Goal: Information Seeking & Learning: Learn about a topic

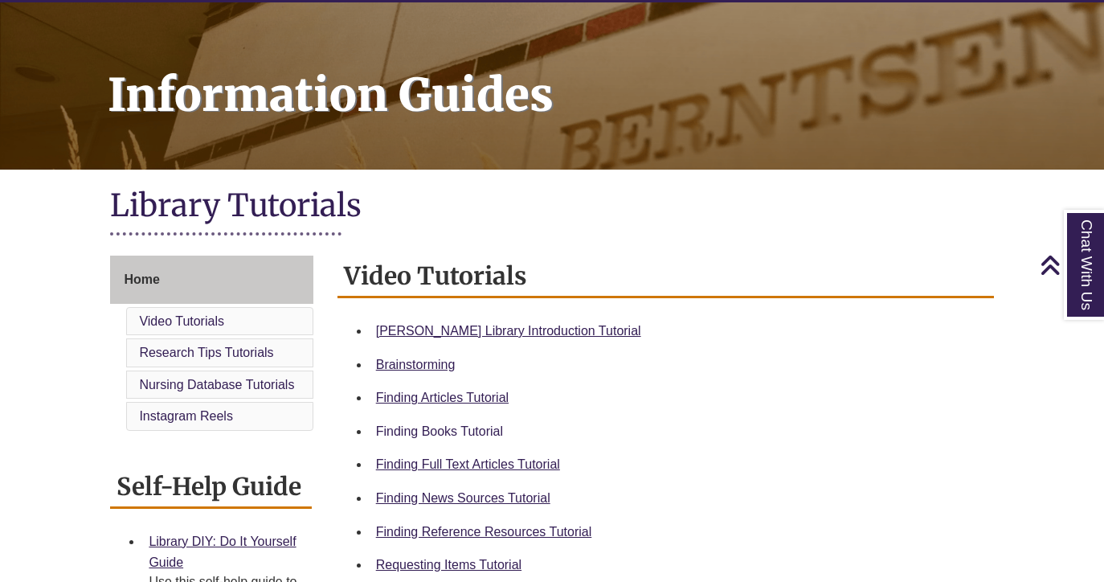
scroll to position [208, 0]
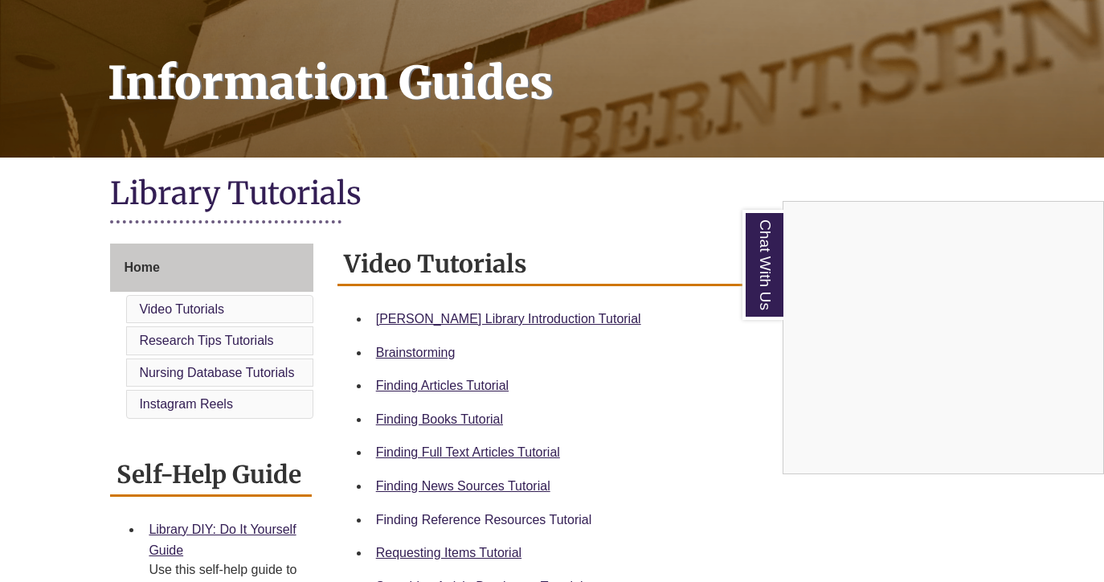
click at [451, 517] on div "Chat With Us" at bounding box center [552, 291] width 1104 height 582
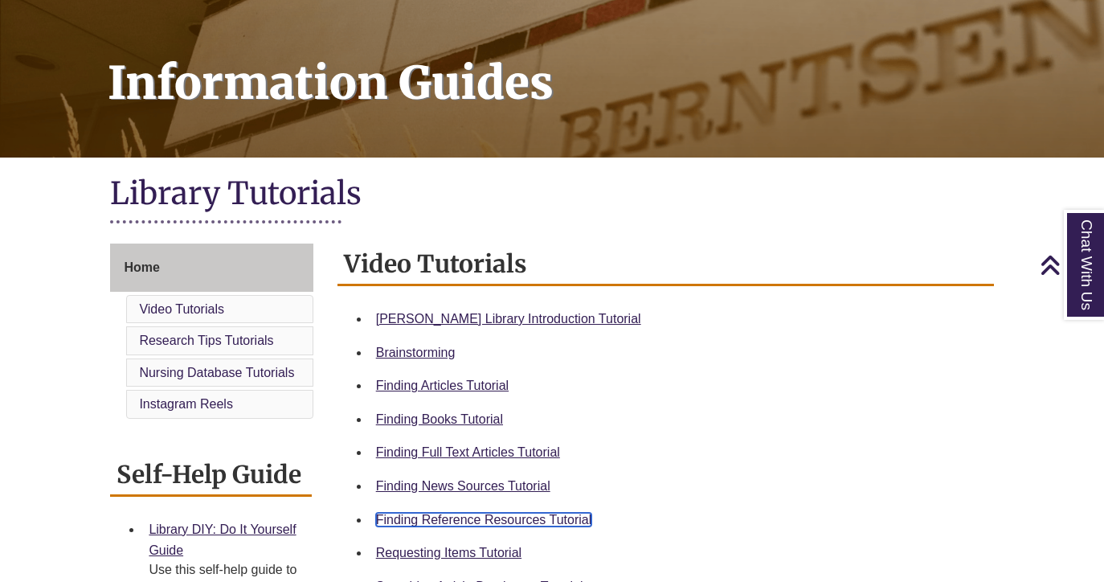
click at [451, 517] on link "Finding Reference Resources Tutorial" at bounding box center [484, 520] width 216 height 14
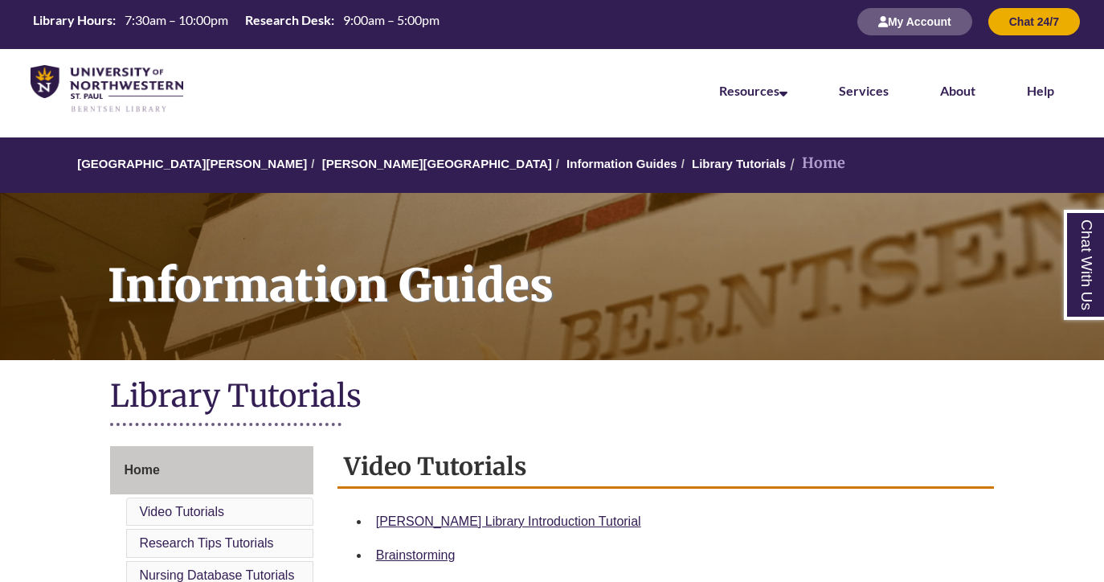
scroll to position [6, 0]
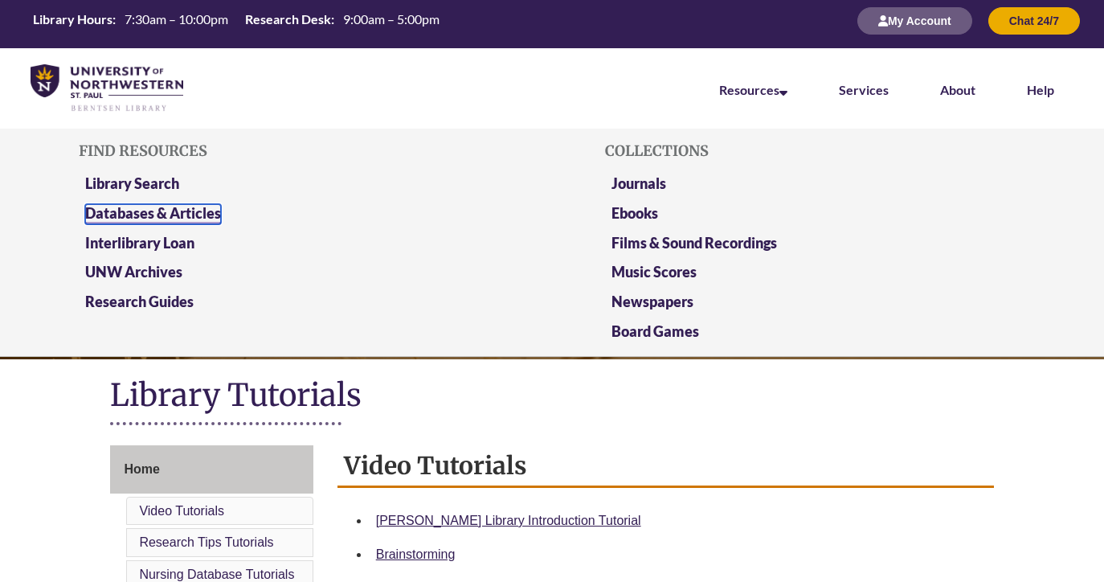
click at [140, 210] on link "Databases & Articles" at bounding box center [153, 214] width 136 height 20
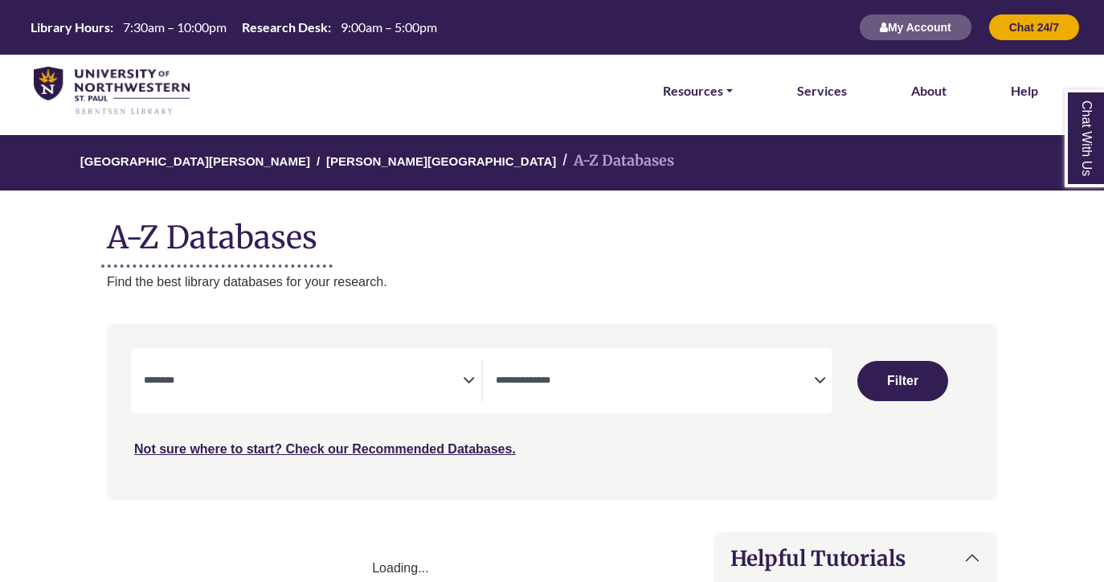
select select "Database Subject Filter"
select select "Database Types Filter"
select select "Database Subject Filter"
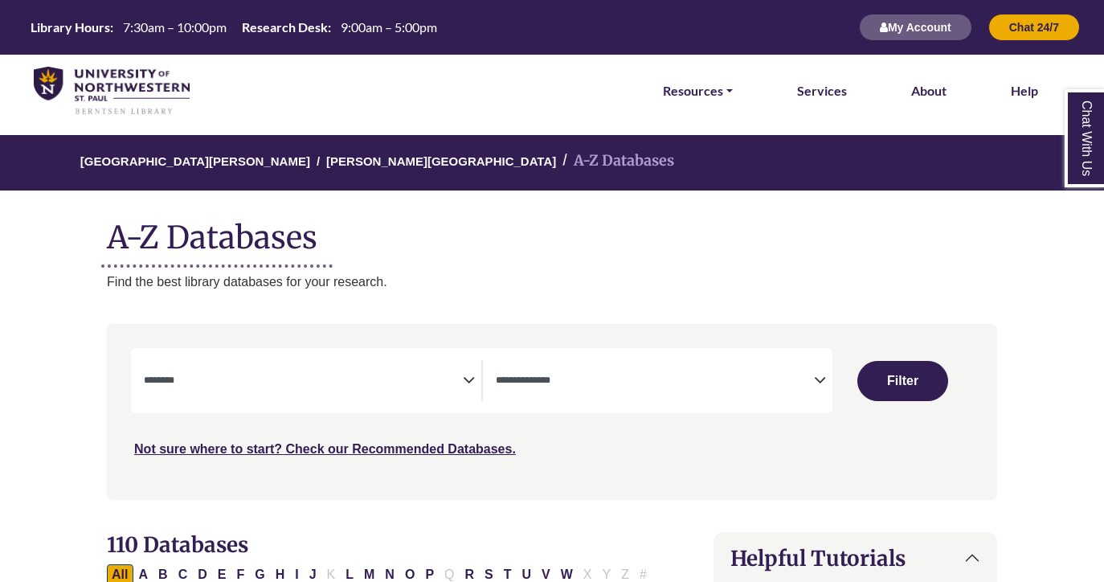
click at [297, 377] on textarea "Search" at bounding box center [303, 381] width 319 height 13
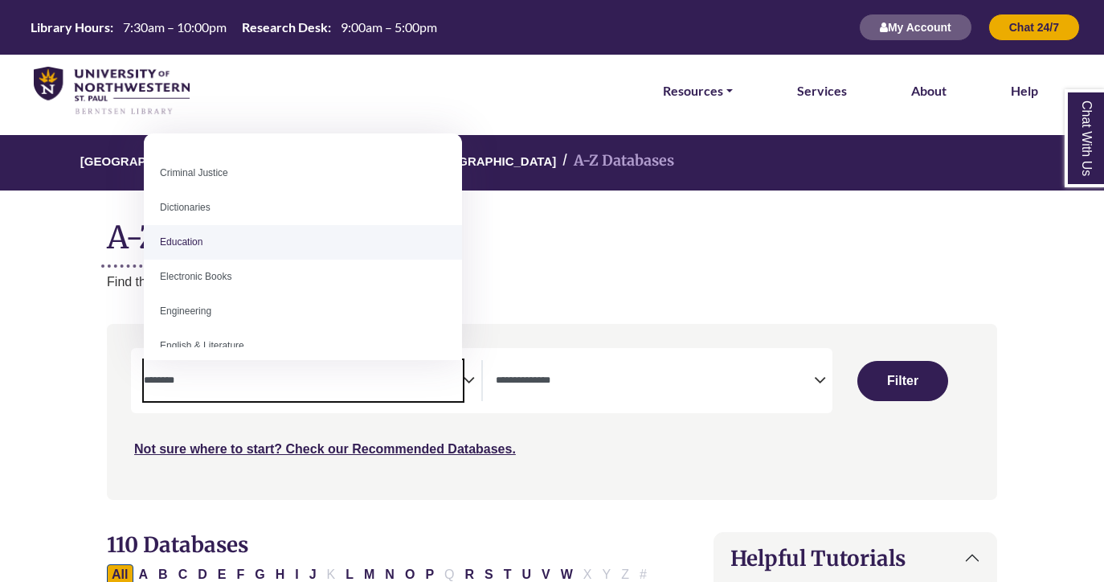
scroll to position [101, 0]
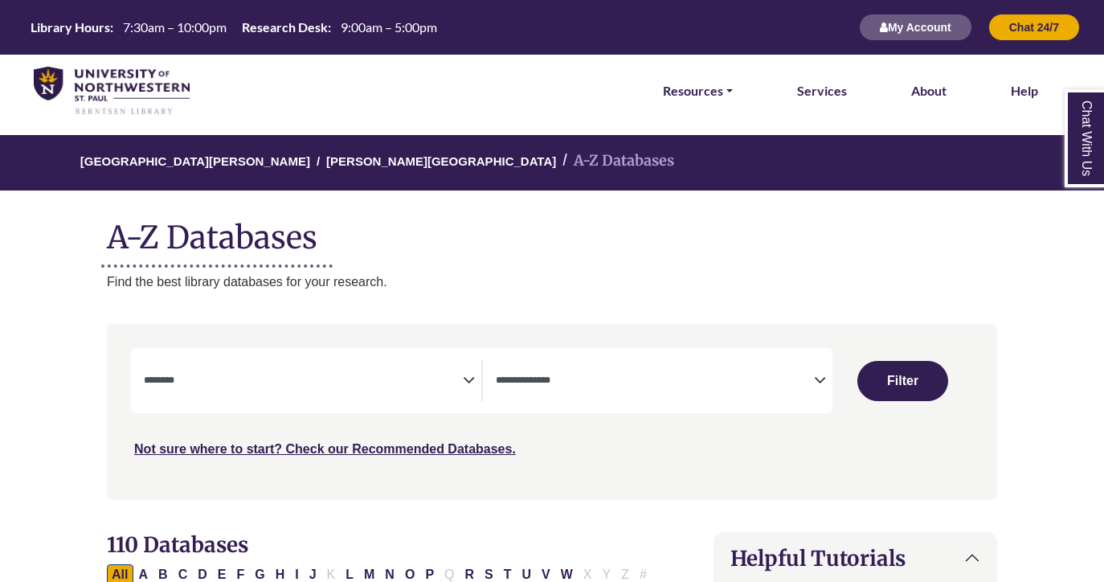
click at [570, 262] on div "University of Northwestern - St. Paul Berntsen Library A-Z Databases A-Z Databa…" at bounding box center [552, 213] width 938 height 157
click at [582, 386] on textarea "Search" at bounding box center [655, 381] width 319 height 13
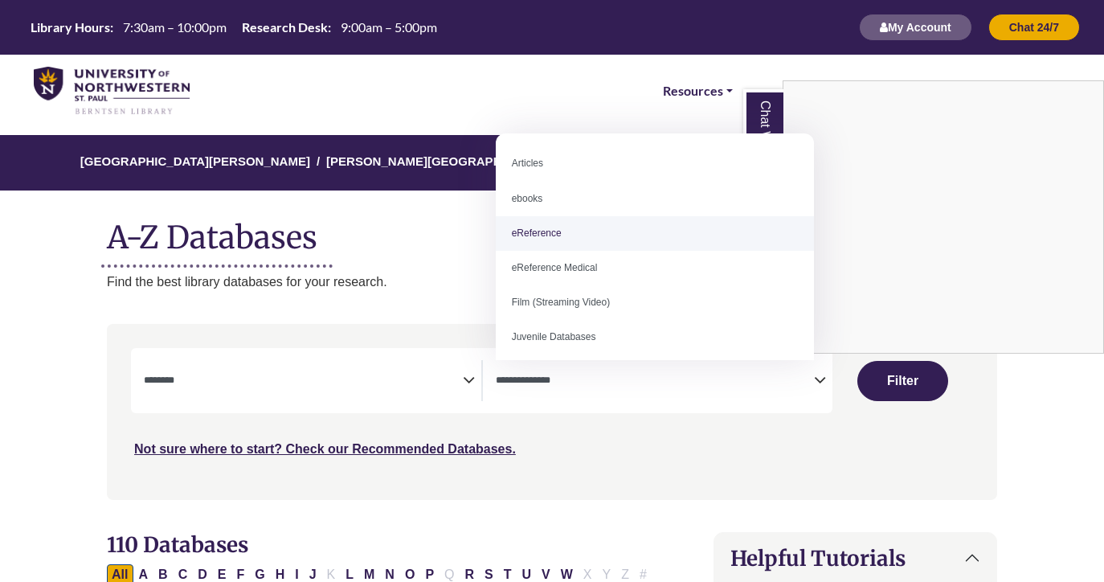
select select "*****"
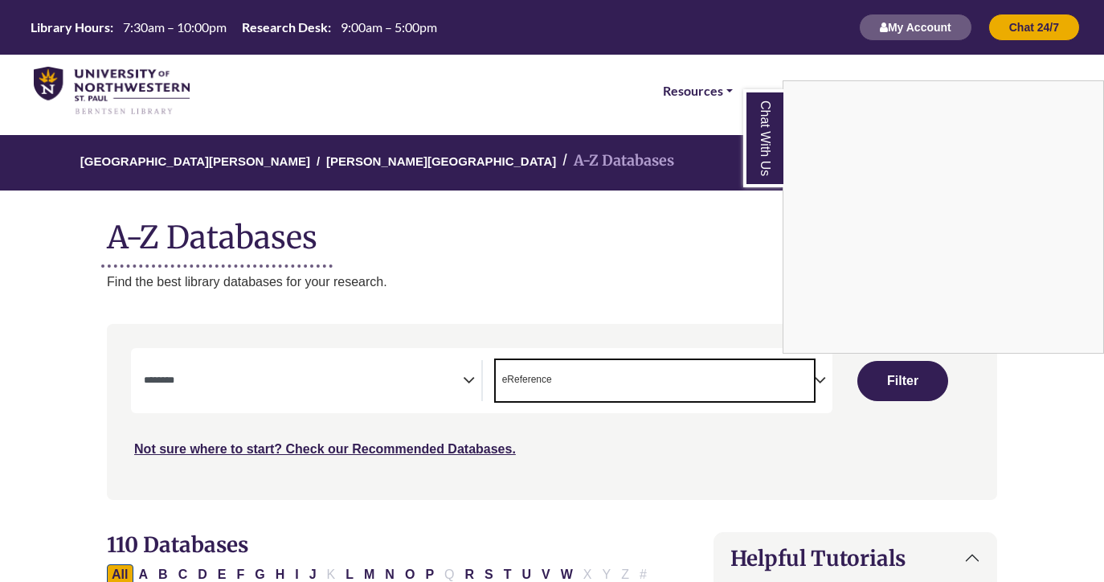
click at [399, 377] on div "Chat With Us" at bounding box center [552, 291] width 1104 height 582
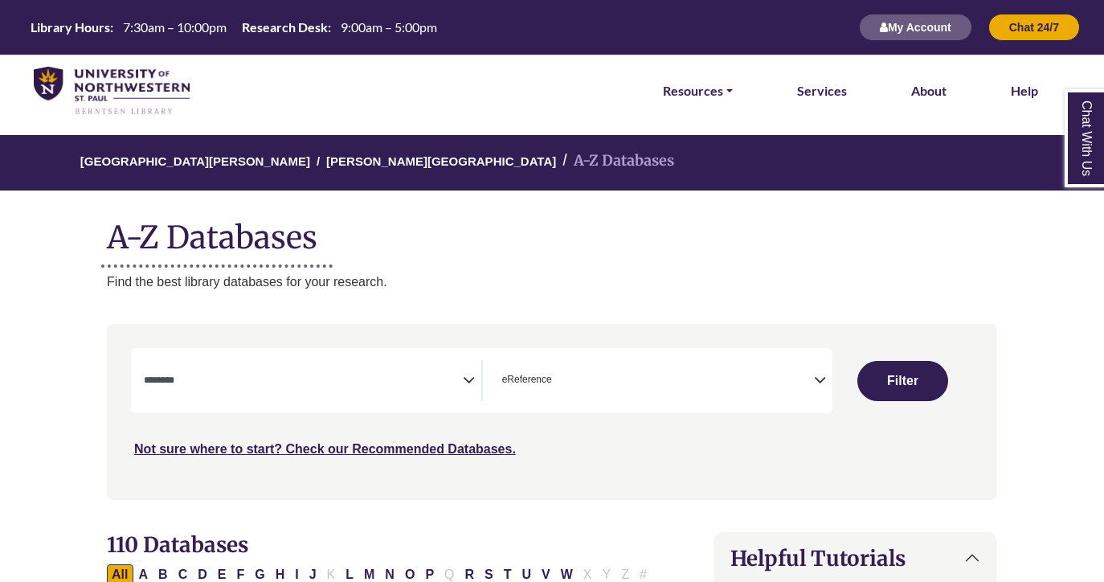
click at [445, 376] on textarea "Search" at bounding box center [303, 381] width 319 height 13
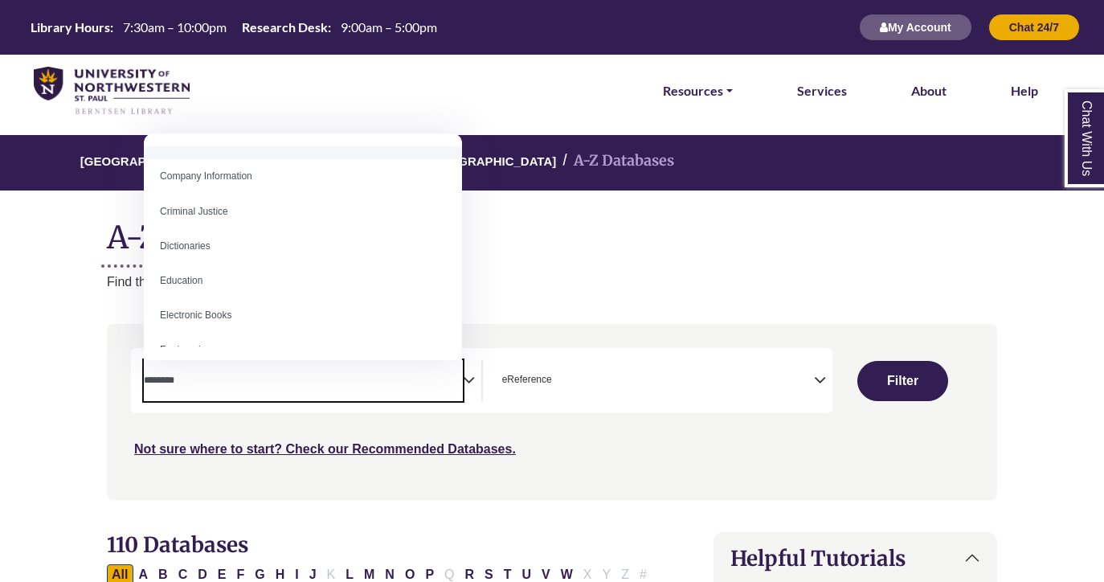
scroll to position [339, 0]
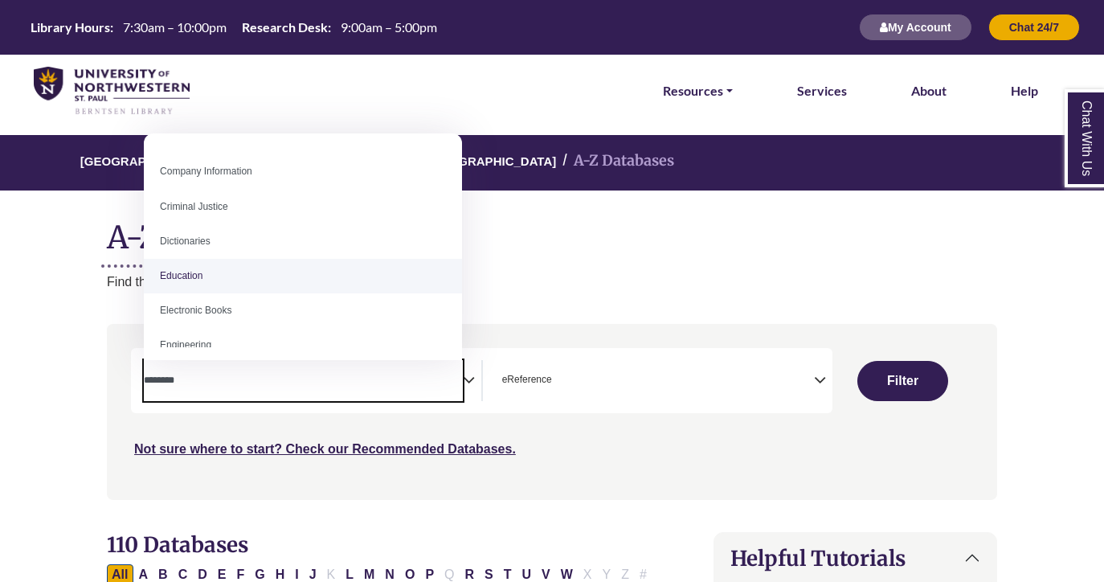
select select "*****"
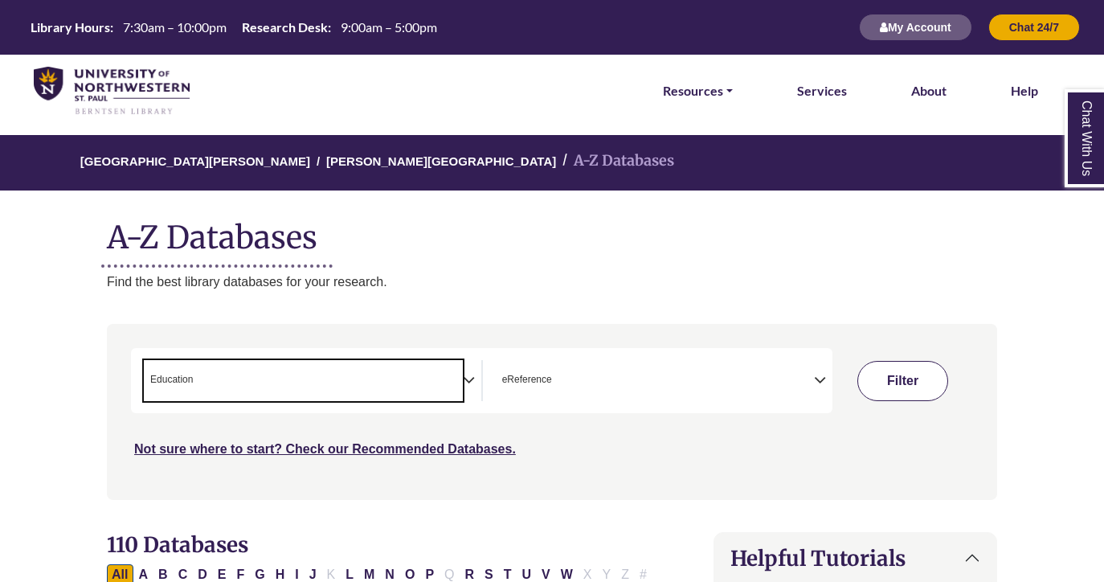
click at [914, 369] on button "Filter" at bounding box center [902, 381] width 91 height 40
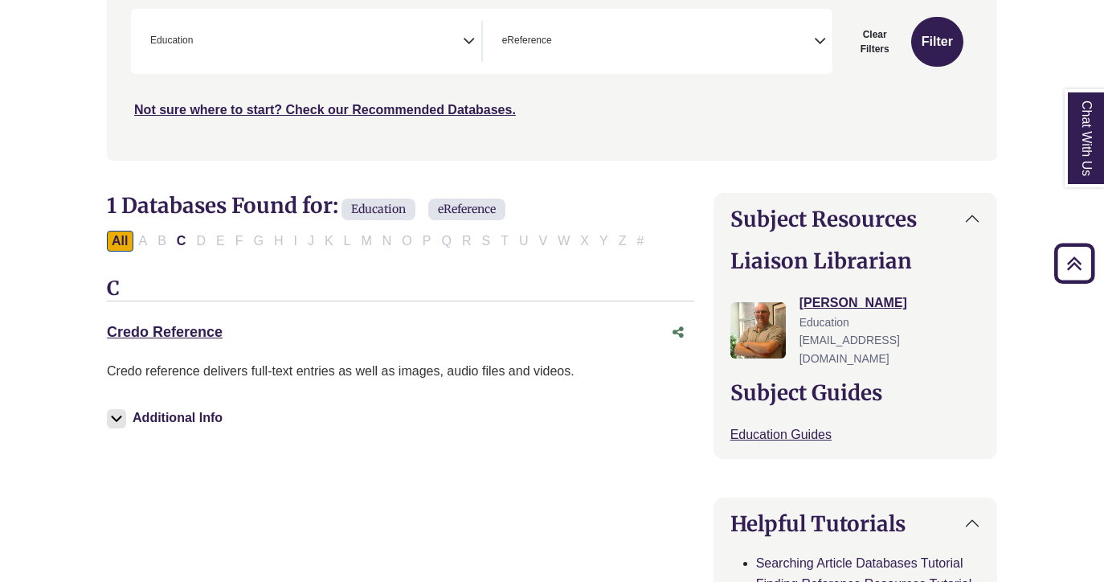
scroll to position [342, 0]
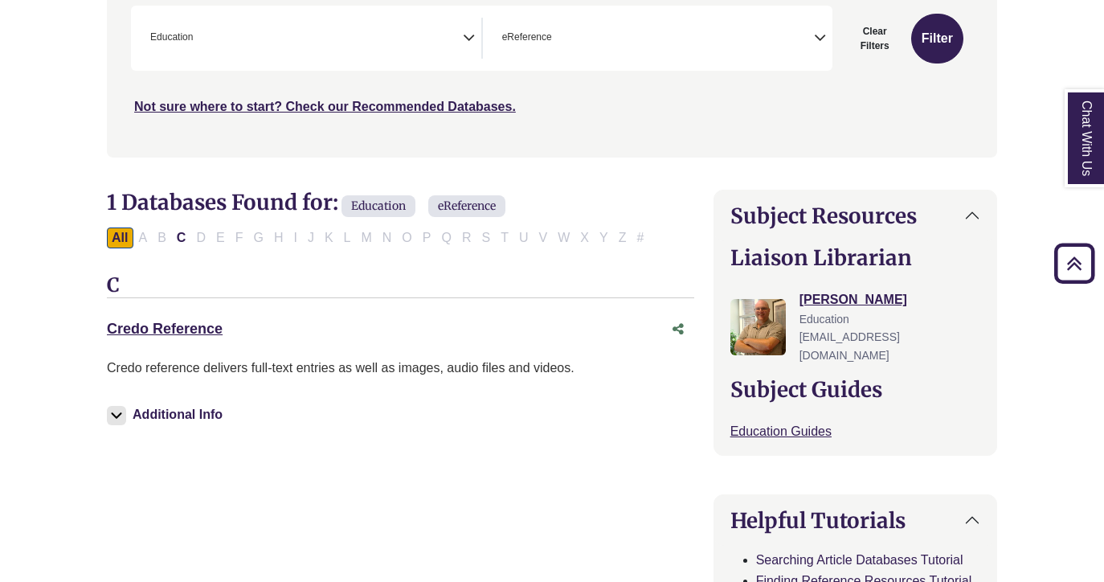
click at [141, 339] on div "Credo Reference This link opens in a new window" at bounding box center [384, 328] width 555 height 23
click at [141, 332] on link "Credo Reference This link opens in a new window" at bounding box center [165, 329] width 116 height 16
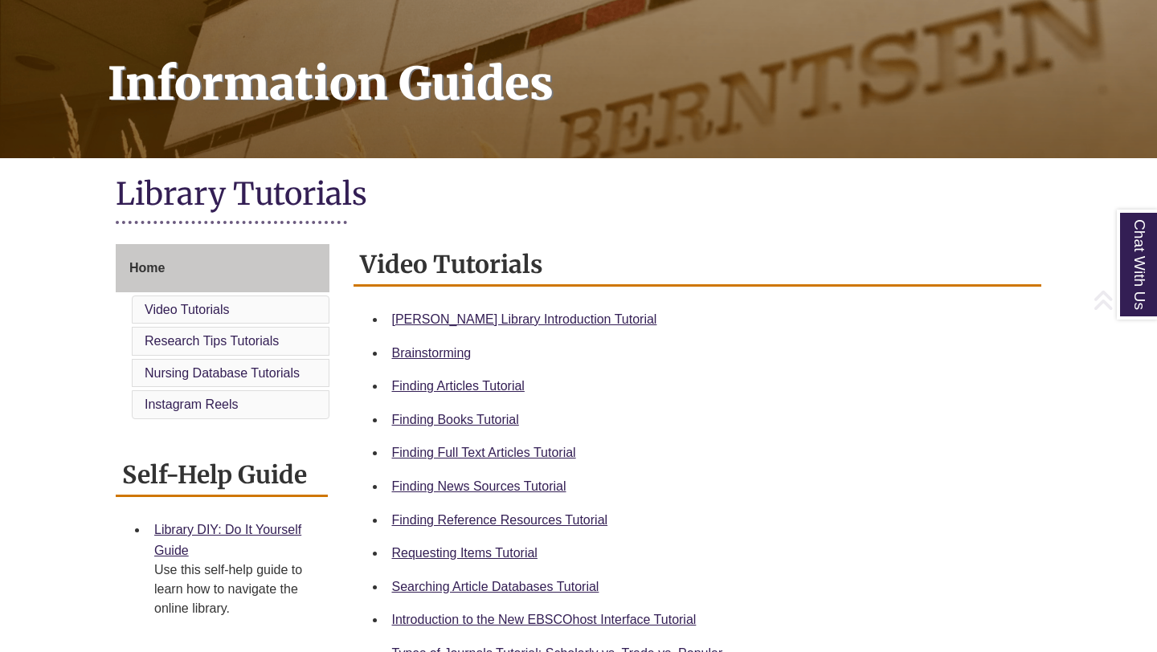
scroll to position [217, 0]
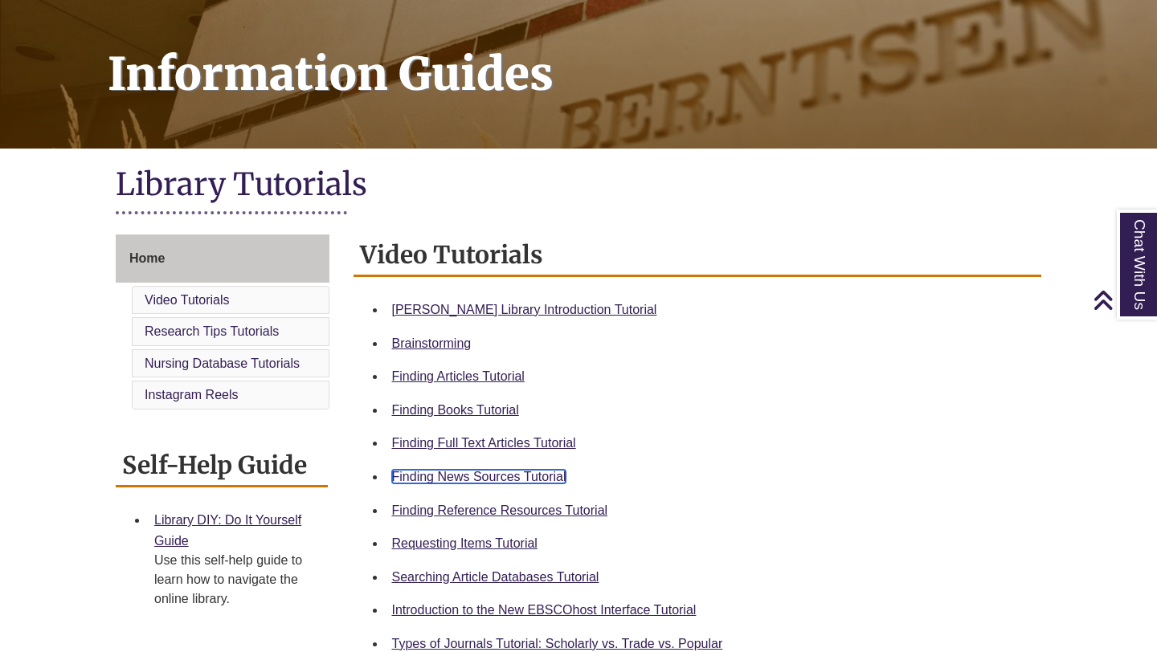
click at [493, 479] on link "Finding News Sources Tutorial" at bounding box center [479, 477] width 174 height 14
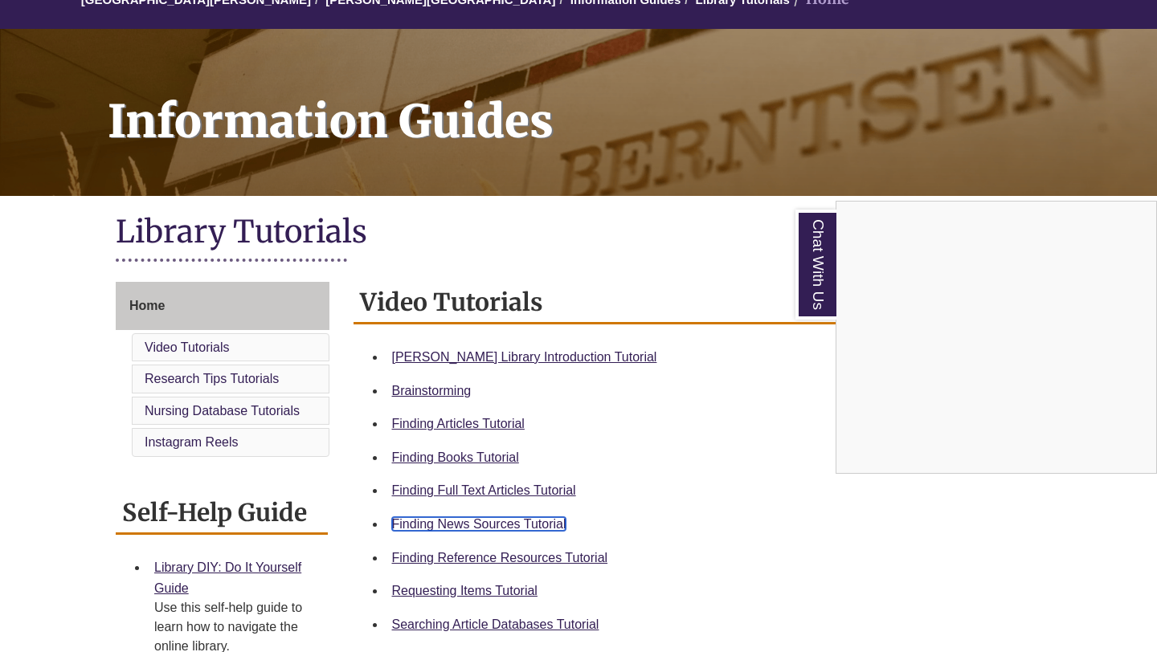
scroll to position [0, 0]
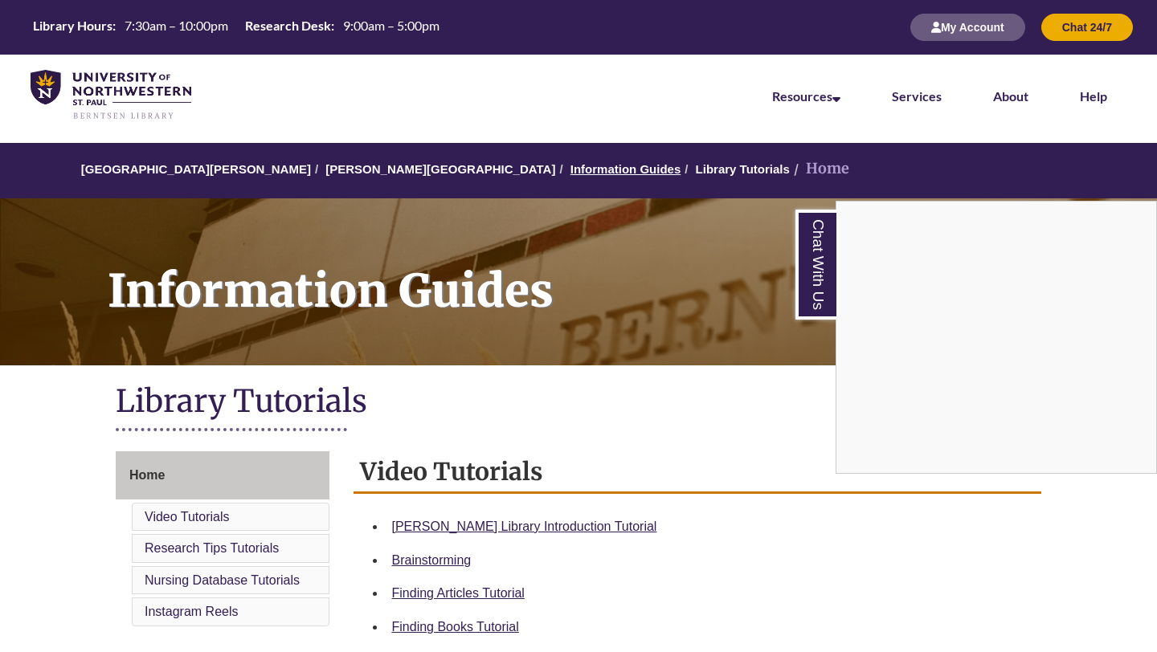
drag, startPoint x: 562, startPoint y: 167, endPoint x: 501, endPoint y: 167, distance: 60.2
click at [560, 167] on div "Chat With Us" at bounding box center [578, 326] width 1157 height 652
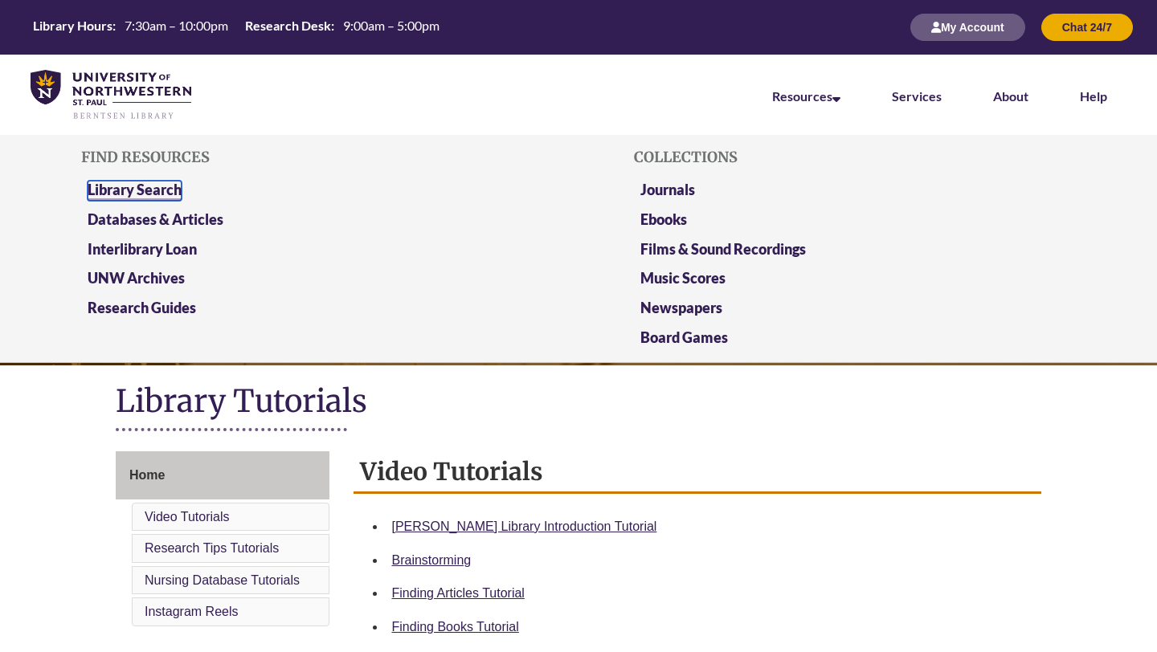
click at [157, 194] on link "Library Search" at bounding box center [135, 191] width 94 height 20
